Goal: Task Accomplishment & Management: Complete application form

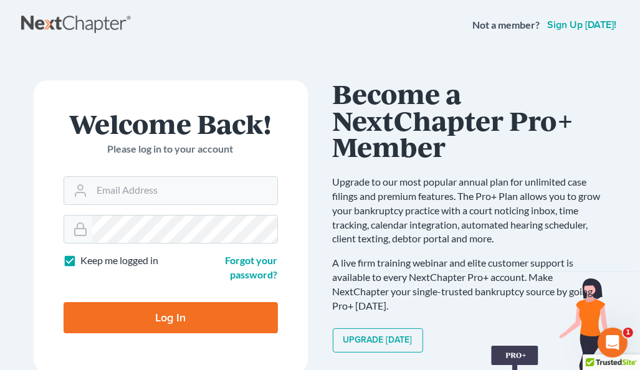
click at [583, 97] on h1 "Become a NextChapter Pro+ Member" at bounding box center [470, 120] width 274 height 80
click at [152, 181] on input "Email Address" at bounding box center [184, 190] width 185 height 27
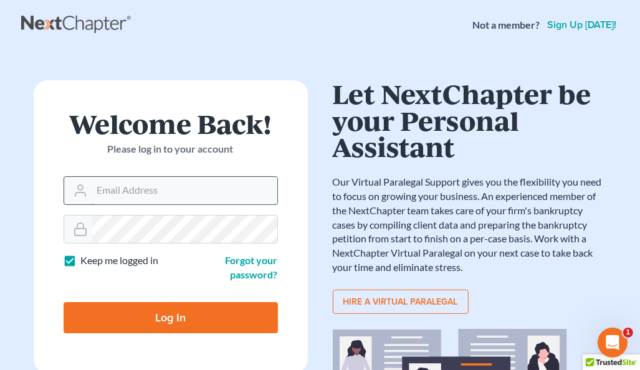
type input "[EMAIL_ADDRESS][DOMAIN_NAME]"
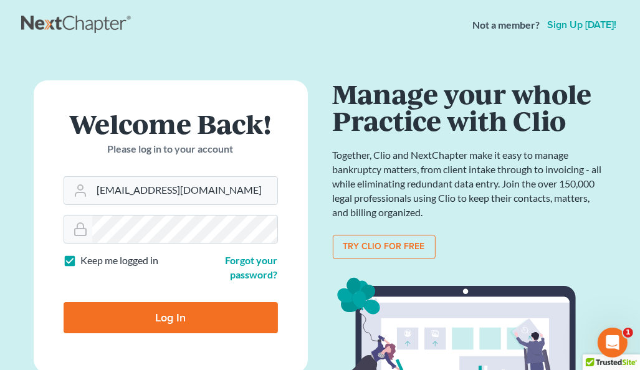
click at [194, 314] on input "Log In" at bounding box center [171, 317] width 214 height 31
type input "Thinking..."
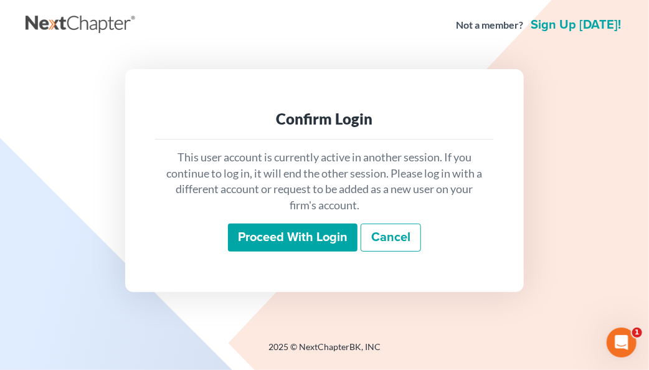
click at [253, 246] on input "Proceed with login" at bounding box center [293, 238] width 130 height 29
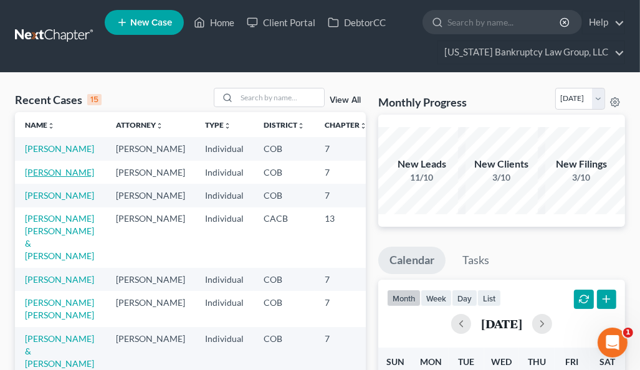
click at [34, 178] on link "Maddox, Mitchell" at bounding box center [59, 172] width 69 height 11
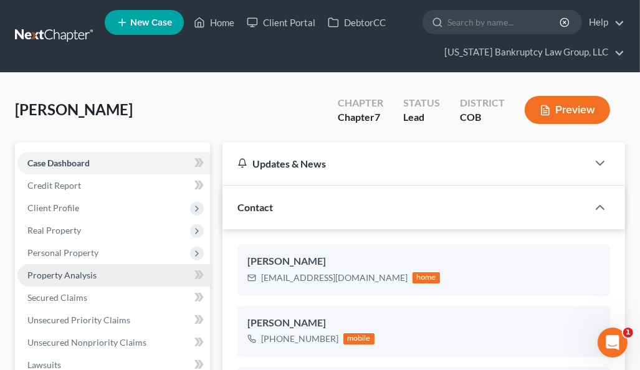
scroll to position [62, 0]
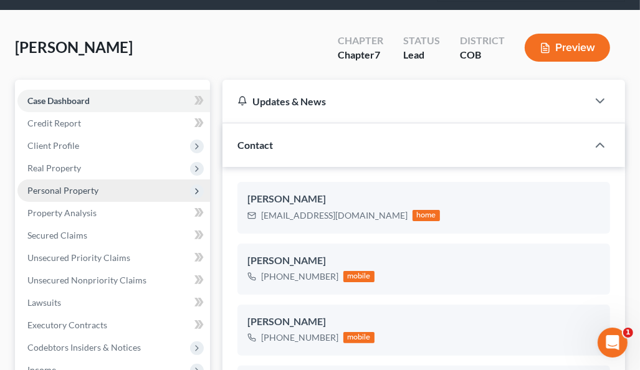
click at [73, 184] on span "Personal Property" at bounding box center [113, 190] width 193 height 22
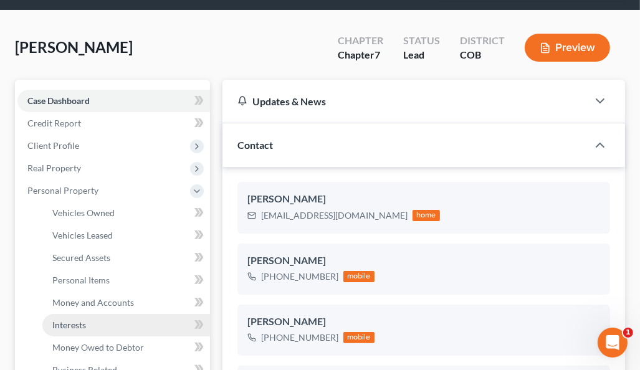
click at [78, 321] on span "Interests" at bounding box center [69, 325] width 34 height 11
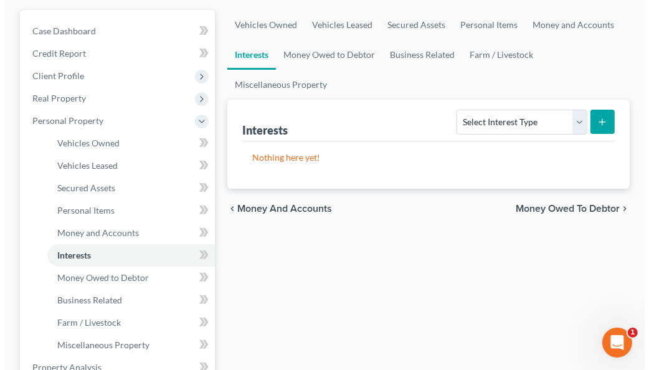
scroll to position [187, 0]
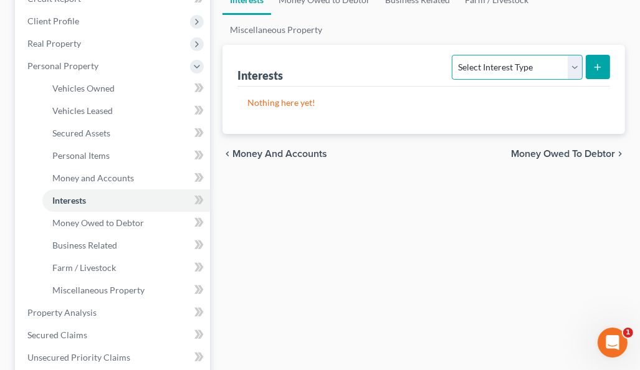
click at [516, 65] on select "Select Interest Type 401K Annuity Bond Education IRA Government Bond Government…" at bounding box center [517, 67] width 130 height 25
select select "term_life_insurance"
click at [454, 55] on select "Select Interest Type 401K Annuity Bond Education IRA Government Bond Government…" at bounding box center [517, 67] width 130 height 25
click at [595, 63] on icon "submit" at bounding box center [598, 67] width 10 height 10
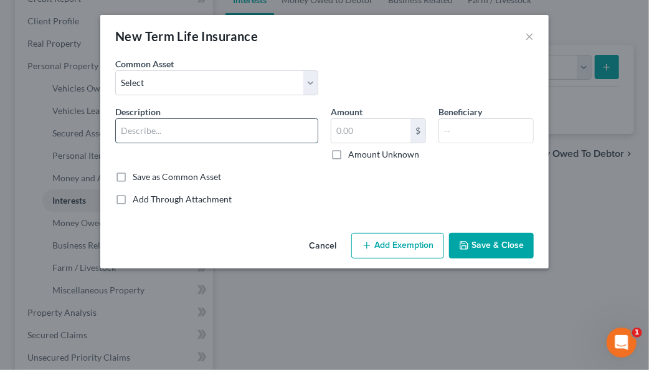
click at [237, 129] on input "text" at bounding box center [217, 131] width 202 height 24
type input "New York Life #7921 - no cash value"
click at [406, 237] on button "Add Exemption" at bounding box center [397, 246] width 93 height 26
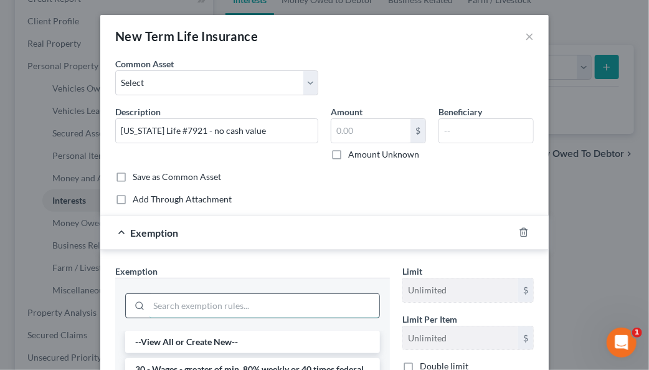
click at [310, 305] on input "search" at bounding box center [264, 306] width 231 height 24
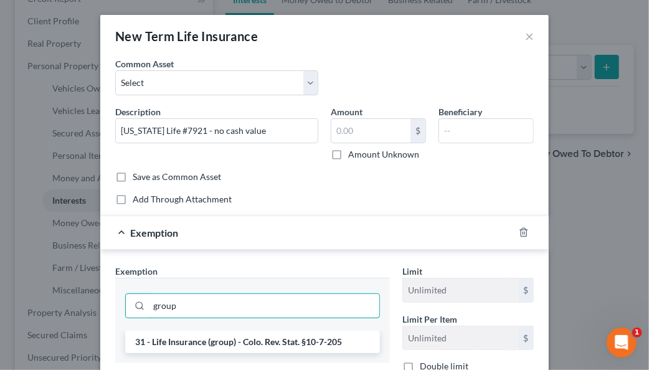
type input "group"
click at [275, 343] on li "31 - Life Insurance (group) - Colo. Rev. Stat. §10-7-205" at bounding box center [252, 342] width 255 height 22
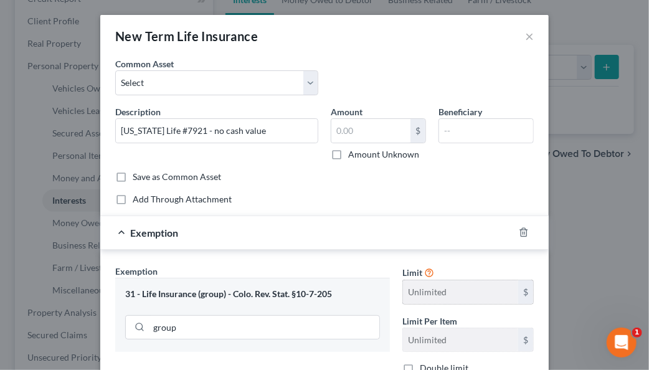
scroll to position [125, 0]
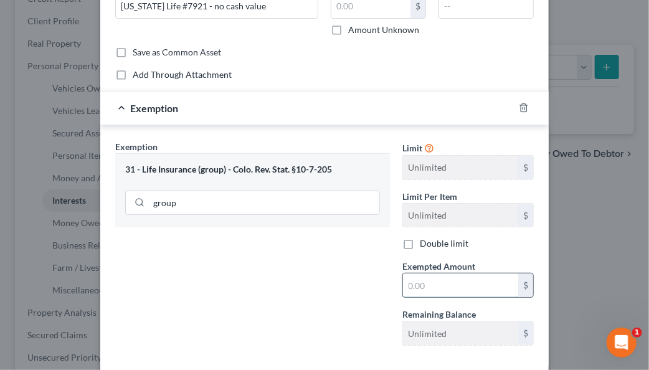
click at [434, 283] on input "text" at bounding box center [460, 286] width 115 height 24
type input "100"
click at [363, 300] on div "Exemption Set must be selected for CA. Exemption * 31 - Life Insurance (group) …" at bounding box center [252, 248] width 287 height 216
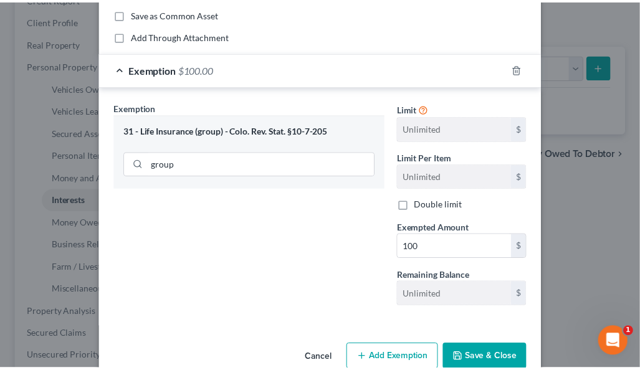
scroll to position [187, 0]
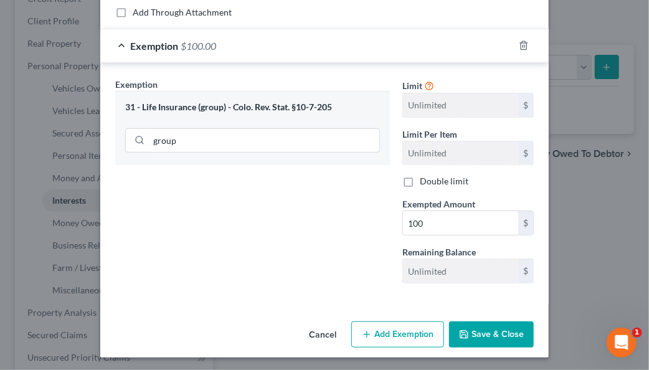
click at [492, 336] on button "Save & Close" at bounding box center [491, 334] width 85 height 26
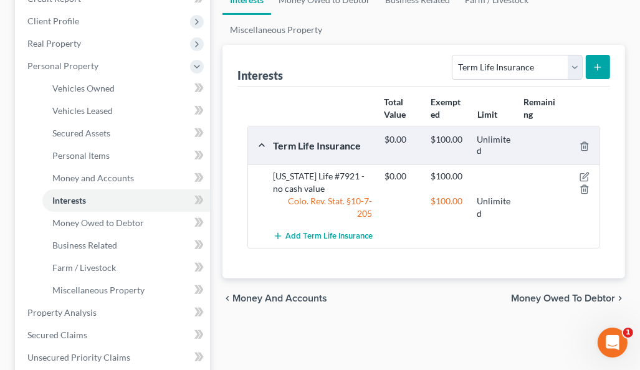
click at [393, 27] on ul "Vehicles Owned Vehicles Leased Secured Assets Personal Items Money and Accounts…" at bounding box center [423, 0] width 402 height 90
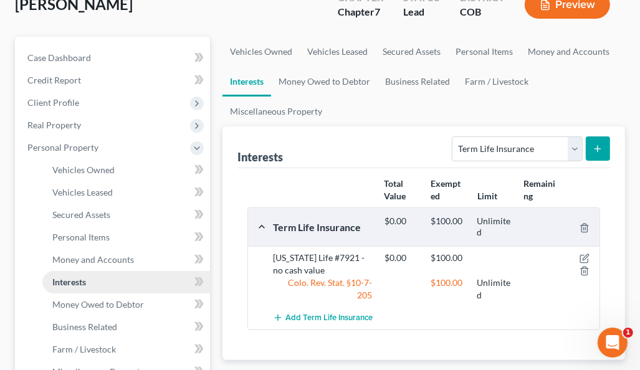
scroll to position [0, 0]
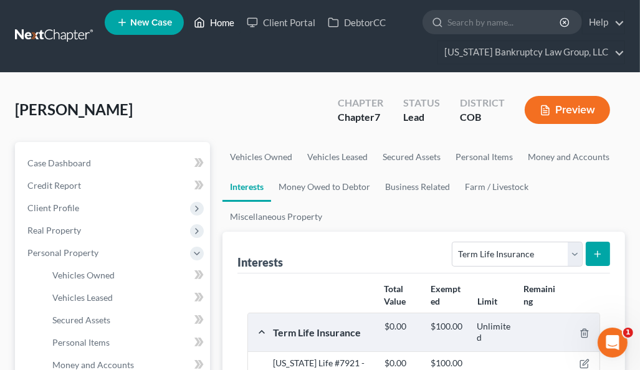
click at [212, 24] on link "Home" at bounding box center [214, 22] width 53 height 22
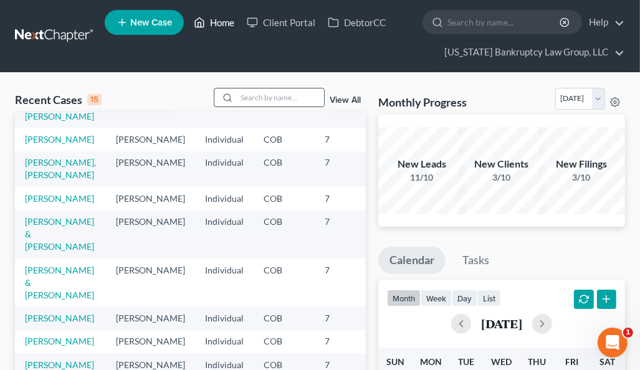
scroll to position [257, 0]
click at [293, 90] on input "search" at bounding box center [280, 97] width 87 height 18
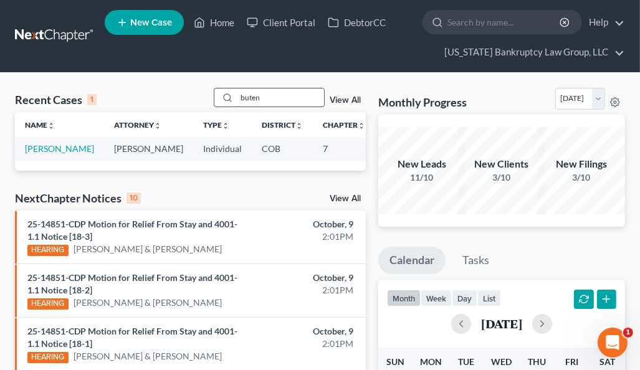
scroll to position [0, 0]
type input "buten"
click at [49, 149] on link "Butenschoen, Leslie" at bounding box center [59, 148] width 69 height 11
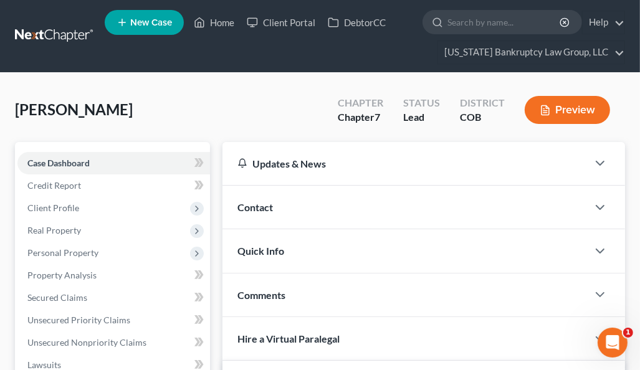
click at [293, 114] on div "Butenschoen, Leslie Upgraded Chapter Chapter 7 Status Lead District COB Preview" at bounding box center [320, 115] width 610 height 54
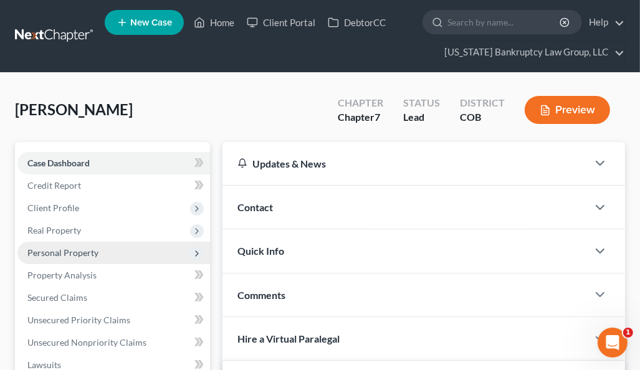
click at [90, 255] on span "Personal Property" at bounding box center [62, 252] width 71 height 11
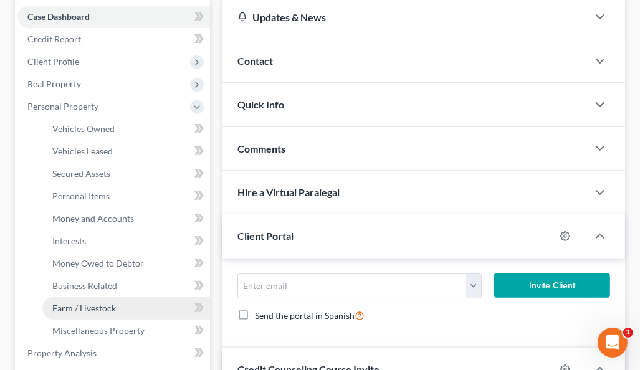
scroll to position [187, 0]
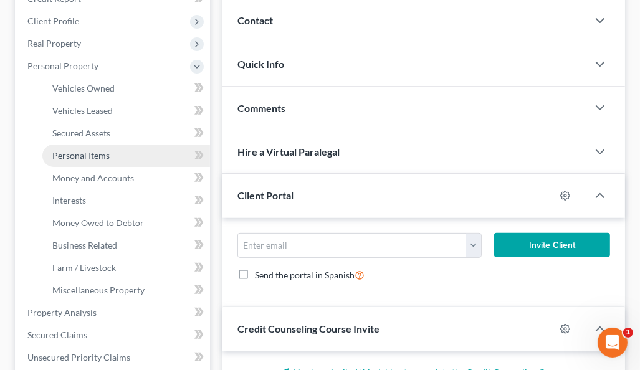
click at [102, 154] on span "Personal Items" at bounding box center [80, 155] width 57 height 11
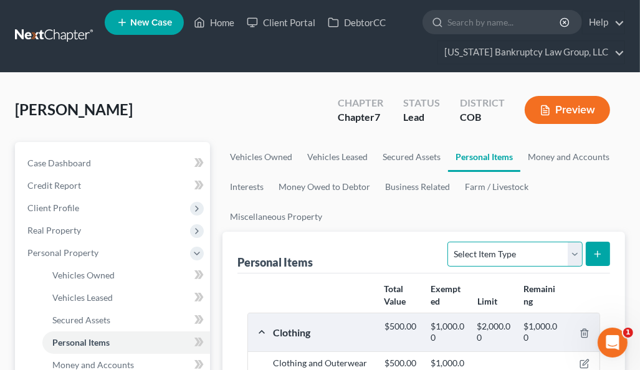
click at [501, 249] on select "Select Item Type Clothing Collectibles Of Value Electronics Firearms Household …" at bounding box center [514, 254] width 135 height 25
select select "pets"
click at [449, 242] on select "Select Item Type Clothing Collectibles Of Value Electronics Firearms Household …" at bounding box center [514, 254] width 135 height 25
click at [601, 247] on button "submit" at bounding box center [598, 254] width 24 height 24
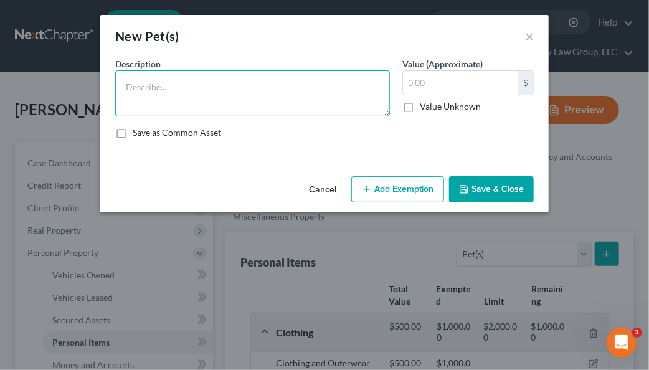
click at [225, 103] on textarea at bounding box center [252, 93] width 275 height 46
type textarea "dog"
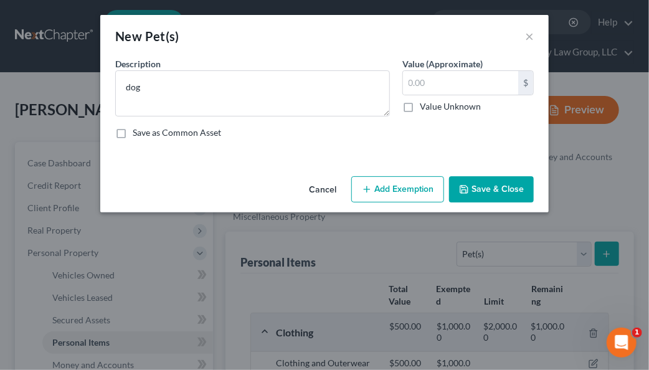
click at [498, 193] on button "Save & Close" at bounding box center [491, 189] width 85 height 26
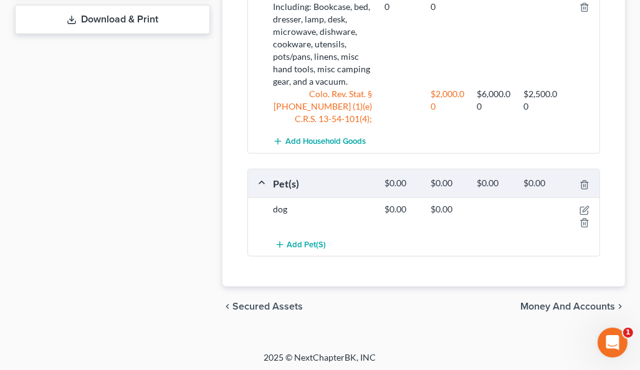
scroll to position [733, 0]
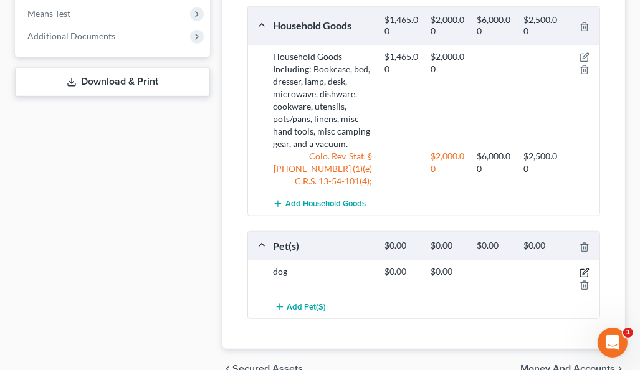
click at [584, 268] on icon "button" at bounding box center [584, 273] width 10 height 10
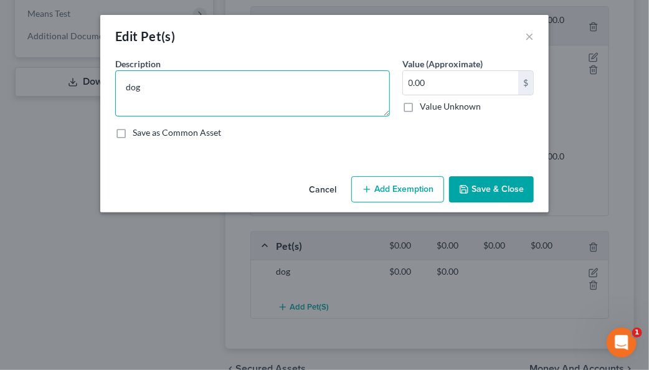
click at [134, 85] on textarea "dog" at bounding box center [252, 93] width 275 height 46
type textarea "Dog"
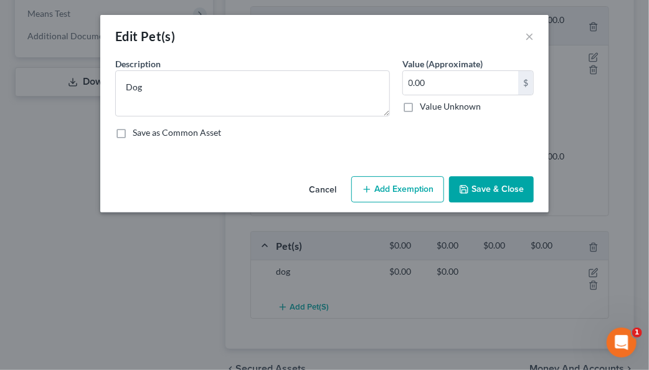
click at [509, 188] on button "Save & Close" at bounding box center [491, 189] width 85 height 26
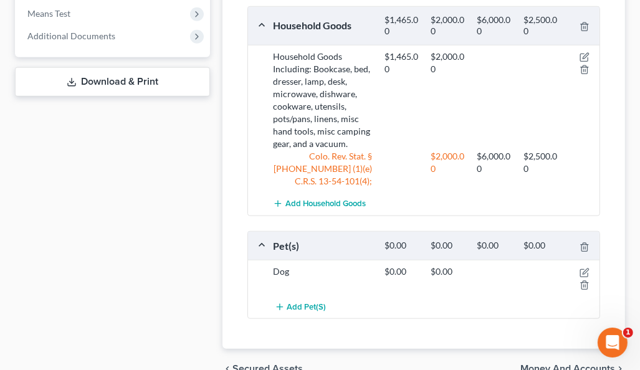
click at [588, 179] on div "$2,000.00 $6,000.00 $2,500.00" at bounding box center [489, 168] width 222 height 37
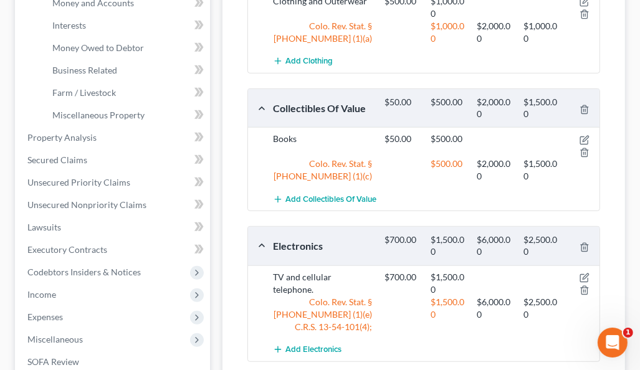
scroll to position [359, 0]
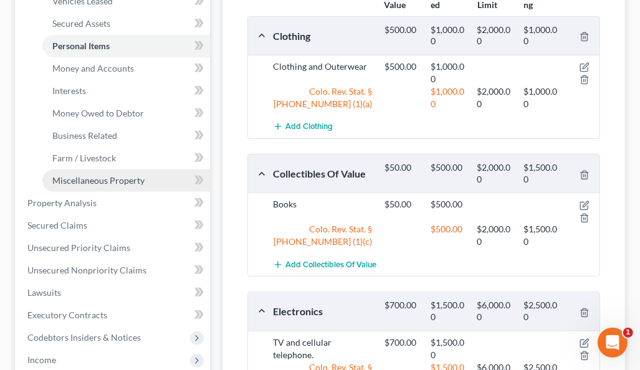
click at [104, 176] on span "Miscellaneous Property" at bounding box center [98, 180] width 92 height 11
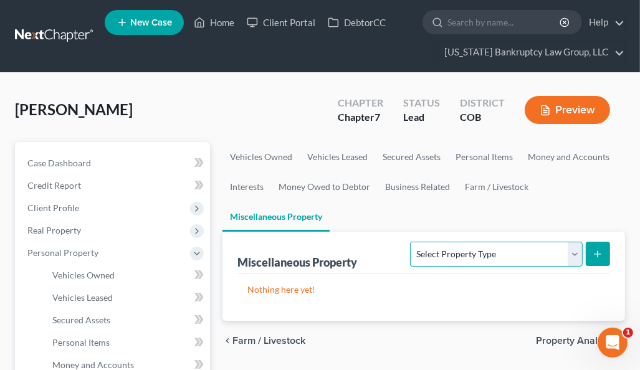
click at [437, 249] on select "Select Property Type Assigned for Creditor Benefit Within 1 Year Holding for An…" at bounding box center [496, 254] width 172 height 25
select select "holding_for_another"
click at [410, 242] on select "Select Property Type Assigned for Creditor Benefit Within 1 Year Holding for An…" at bounding box center [496, 254] width 172 height 25
click at [604, 251] on button "submit" at bounding box center [598, 254] width 24 height 24
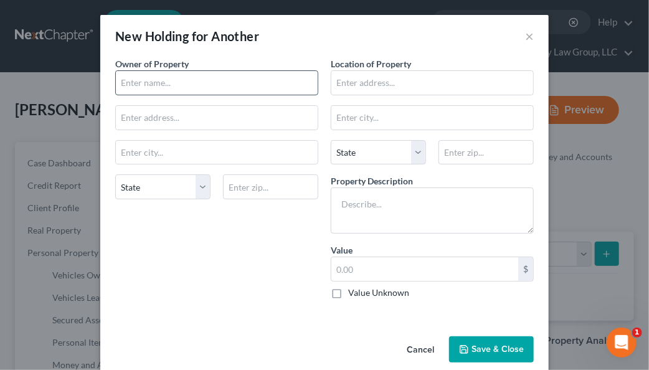
click at [198, 87] on input "text" at bounding box center [217, 83] width 202 height 24
type input "Dylan Corwin"
click at [285, 54] on div "New Holding for Another ×" at bounding box center [324, 36] width 449 height 42
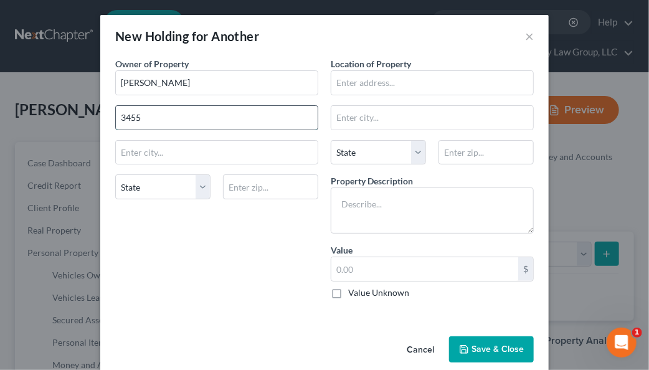
click at [164, 114] on input "3455" at bounding box center [217, 118] width 202 height 24
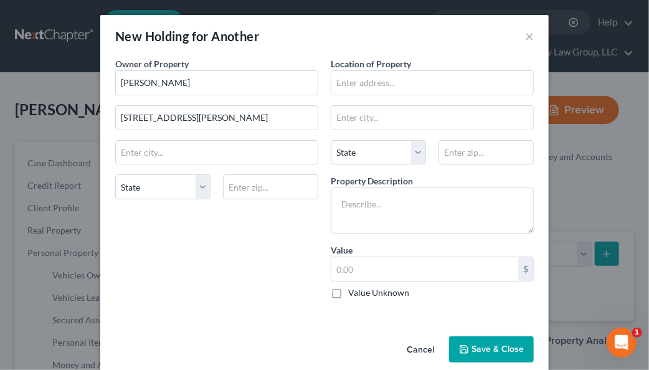
click at [289, 47] on div "New Holding for Another ×" at bounding box center [324, 36] width 449 height 42
click at [211, 121] on input "3455 S Marion St #" at bounding box center [217, 118] width 202 height 24
type input "3455 S Marion St #308"
type input "80113"
click at [312, 133] on div "Owner of Property * Dylan Corwin 3455 S Marion St #308 State AL AK AR AZ CA CO …" at bounding box center [217, 183] width 216 height 252
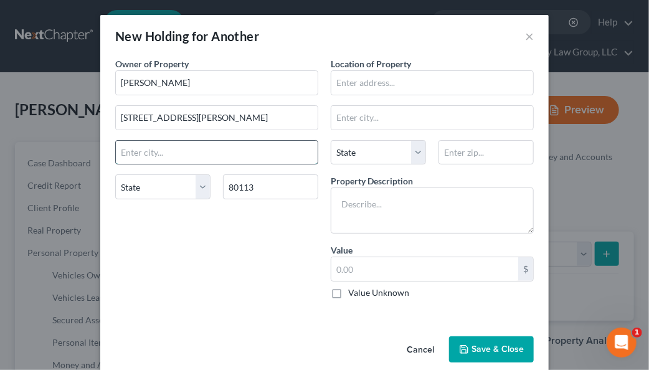
click at [141, 150] on input "text" at bounding box center [217, 153] width 202 height 24
type input "Englewood"
select select "5"
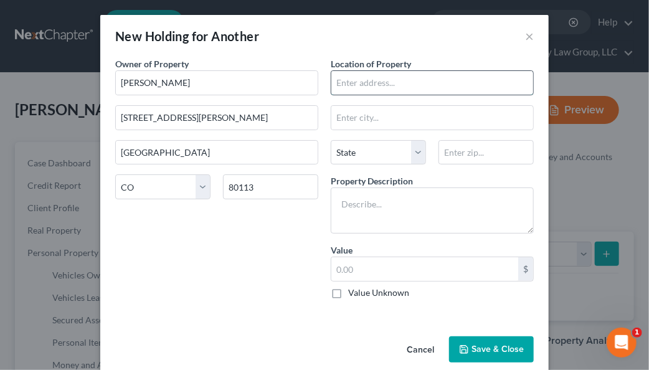
click at [392, 79] on input "text" at bounding box center [432, 83] width 202 height 24
type input "3455 S Marion St. #308"
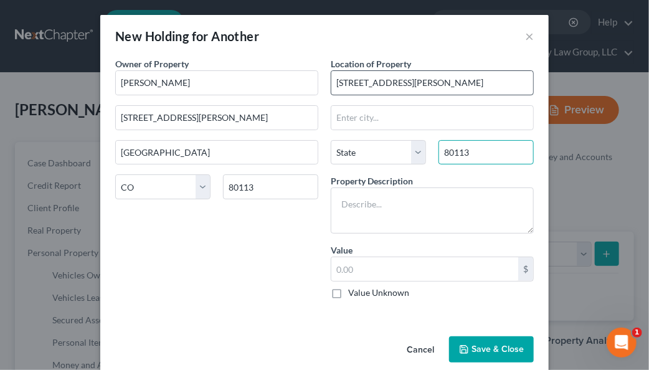
type input "80113"
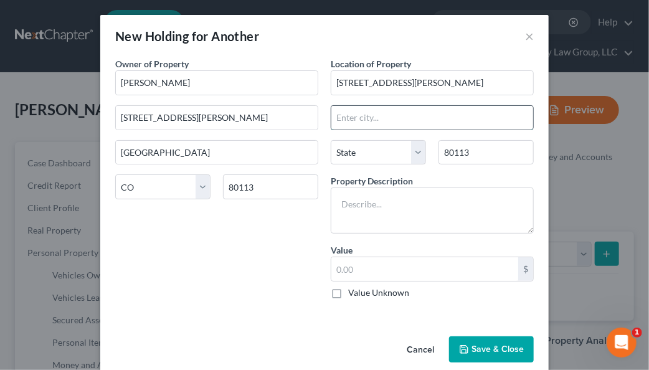
click at [389, 109] on input "text" at bounding box center [432, 118] width 202 height 24
type input "Englewood"
select select "5"
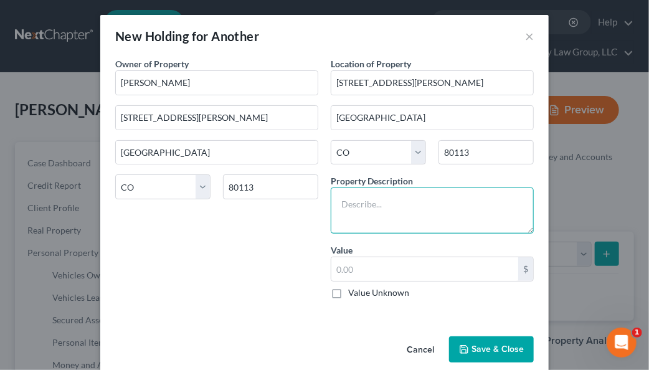
click at [368, 193] on textarea at bounding box center [432, 211] width 203 height 46
click at [377, 204] on textarea "2012" at bounding box center [432, 211] width 203 height 46
type textarea "2012 Honda Civic 160,000 miles"
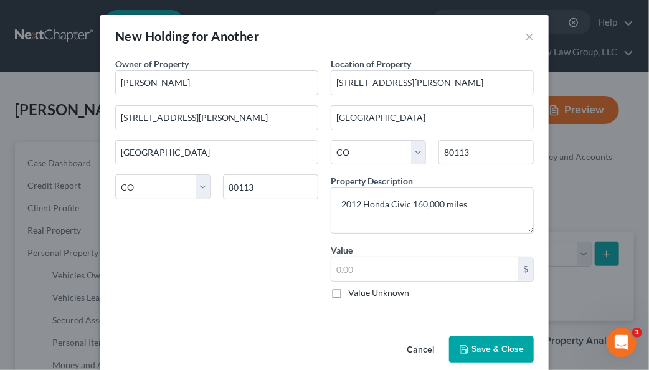
click at [348, 291] on label "Value Unknown" at bounding box center [378, 293] width 61 height 12
click at [353, 291] on input "Value Unknown" at bounding box center [357, 291] width 8 height 8
checkbox input "true"
type input "0.00"
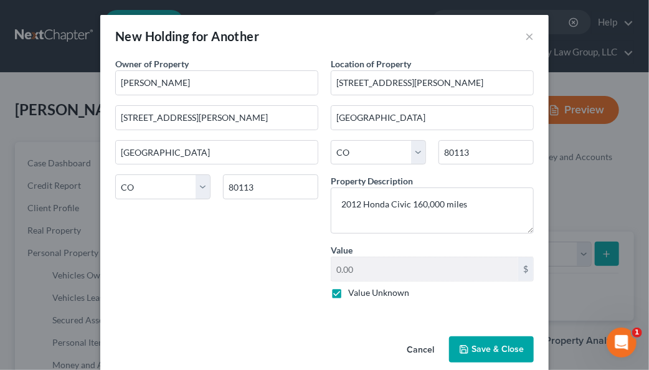
click at [498, 346] on button "Save & Close" at bounding box center [491, 349] width 85 height 26
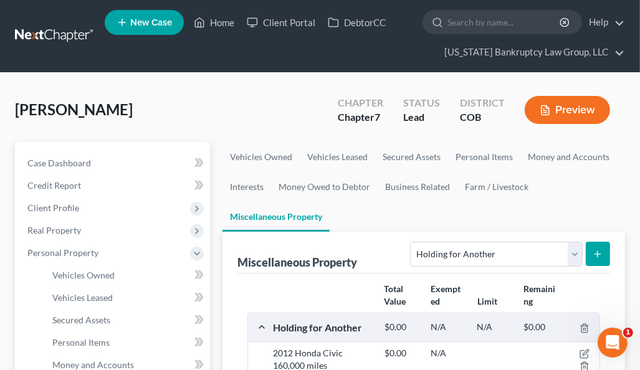
click at [583, 196] on ul "Vehicles Owned Vehicles Leased Secured Assets Personal Items Money and Accounts…" at bounding box center [423, 187] width 402 height 90
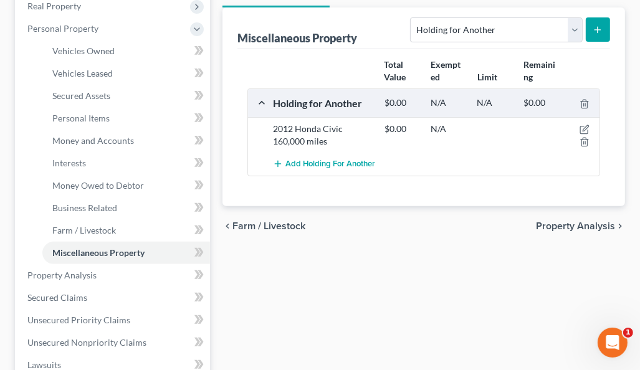
scroll to position [249, 0]
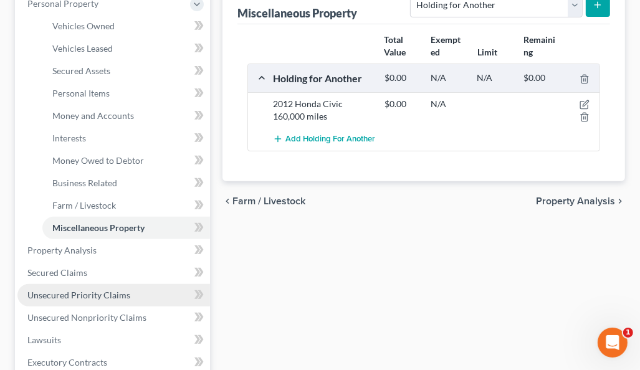
click at [100, 292] on span "Unsecured Priority Claims" at bounding box center [78, 295] width 103 height 11
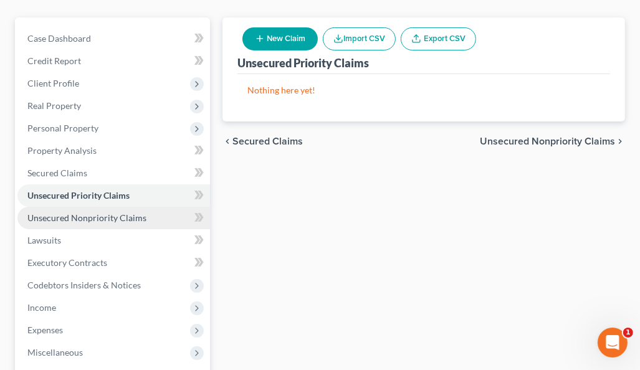
click at [130, 214] on span "Unsecured Nonpriority Claims" at bounding box center [86, 217] width 119 height 11
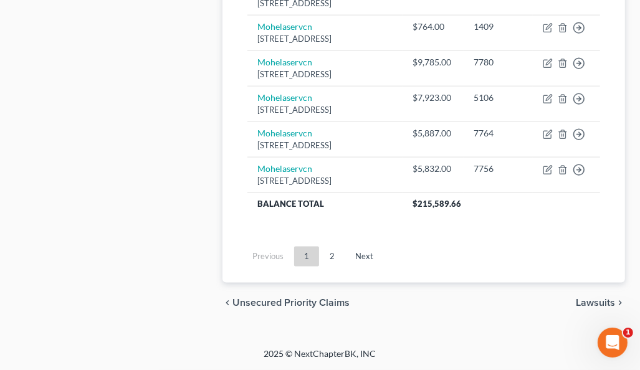
scroll to position [1184, 0]
click at [334, 267] on link "2" at bounding box center [332, 257] width 25 height 20
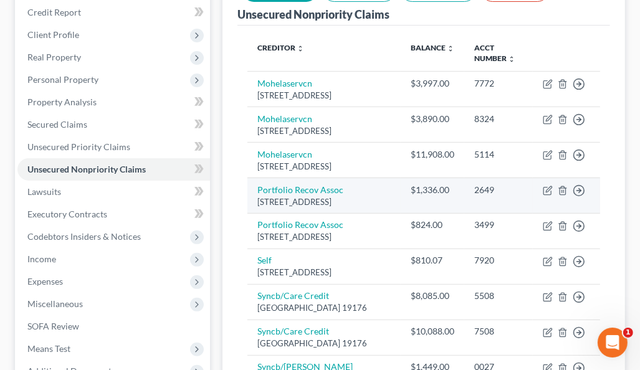
scroll to position [194, 0]
